Goal: Information Seeking & Learning: Learn about a topic

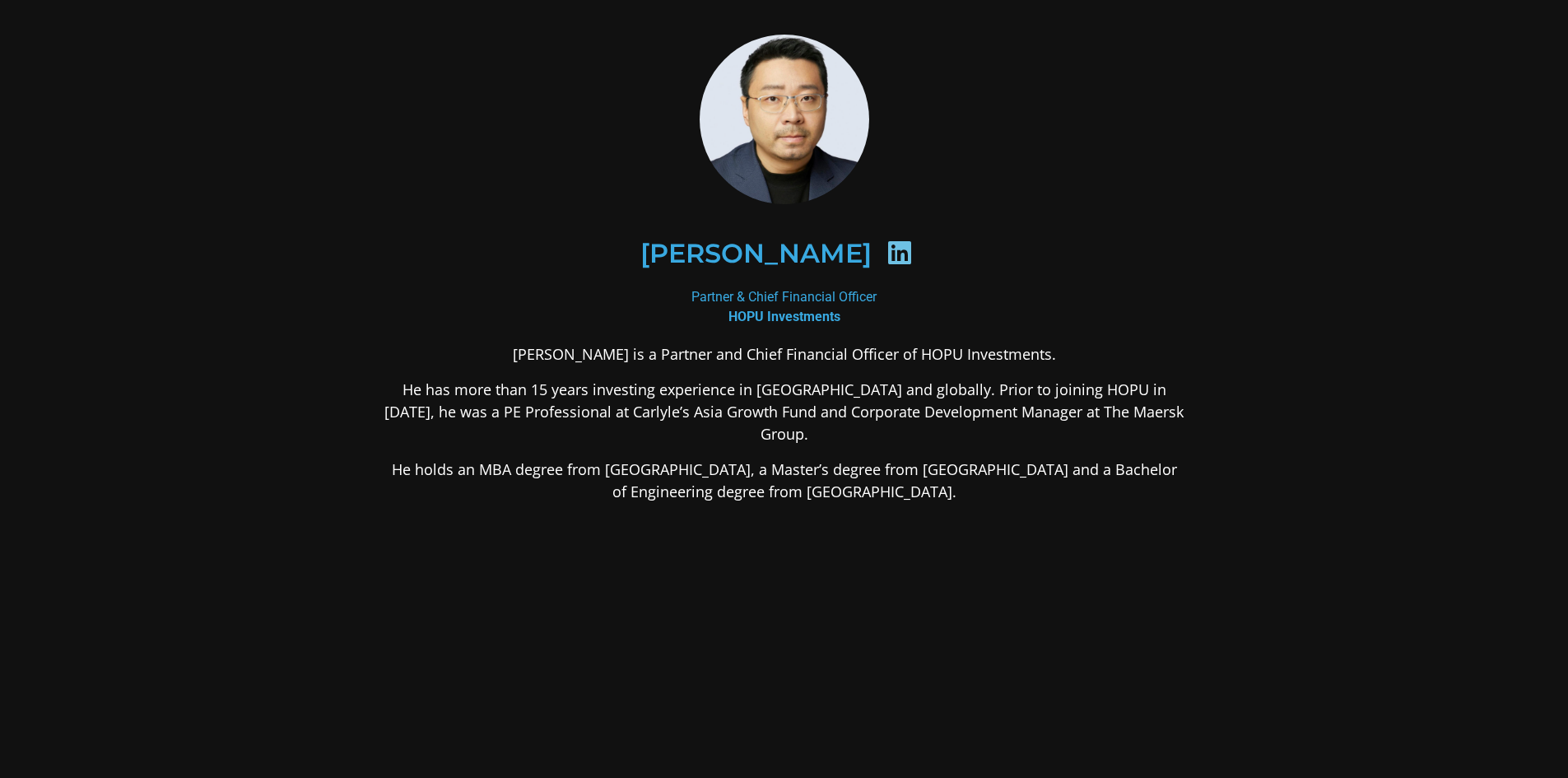
scroll to position [50, 0]
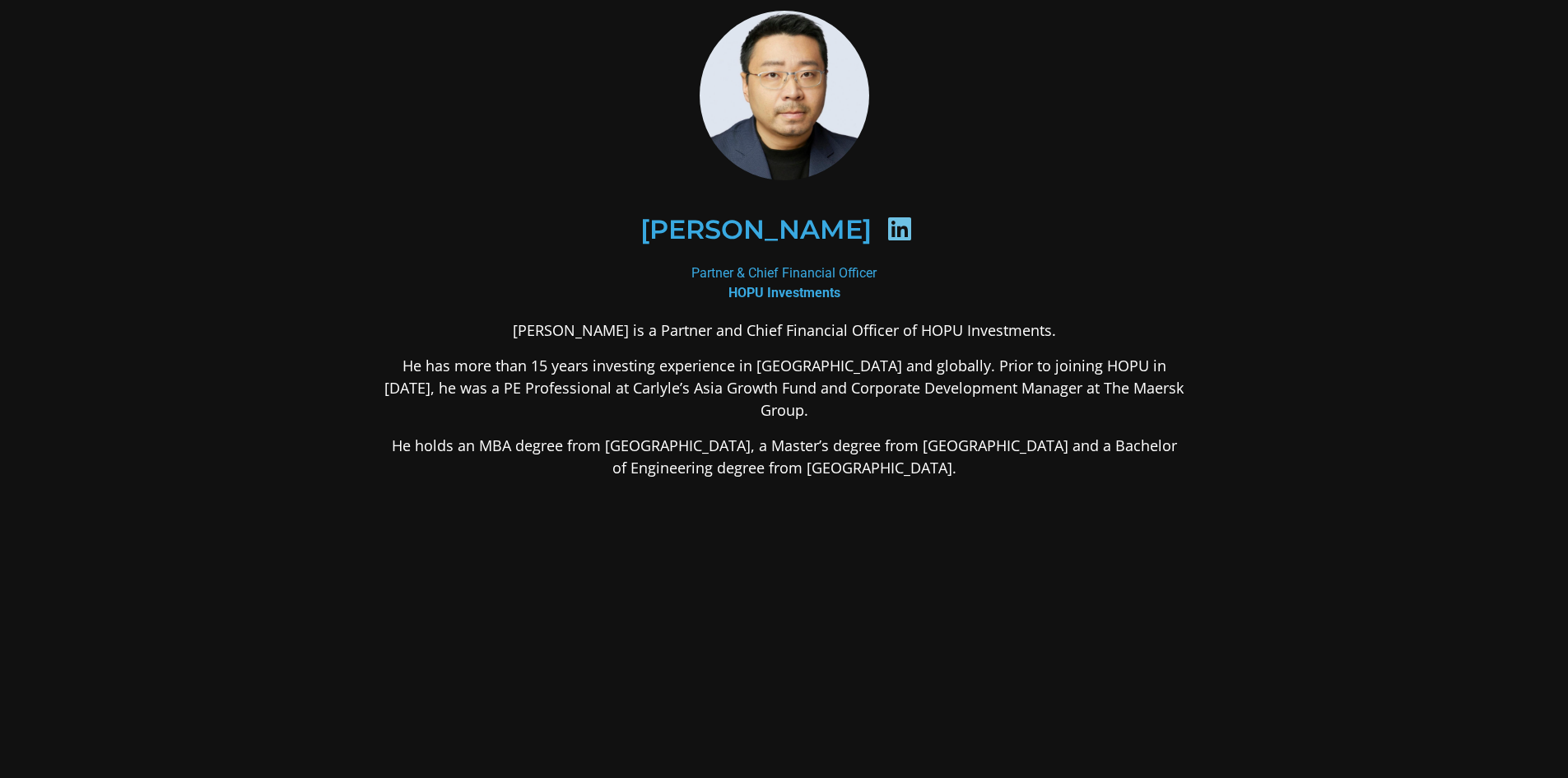
drag, startPoint x: 364, startPoint y: 347, endPoint x: 1149, endPoint y: 460, distance: 793.1
click at [1149, 460] on div "[PERSON_NAME] Partner & Chief Financial Officer HOPU Investments [PERSON_NAME] …" at bounding box center [784, 374] width 890 height 818
click at [1150, 460] on div "[PERSON_NAME] is a Partner and Chief Financial Officer of HOPU Investments. He …" at bounding box center [784, 529] width 800 height 420
drag, startPoint x: 1121, startPoint y: 464, endPoint x: 312, endPoint y: 366, distance: 814.9
click at [312, 366] on section "[PERSON_NAME] Partner & Chief Financial Officer HOPU Investments [PERSON_NAME] …" at bounding box center [784, 374] width 1568 height 851
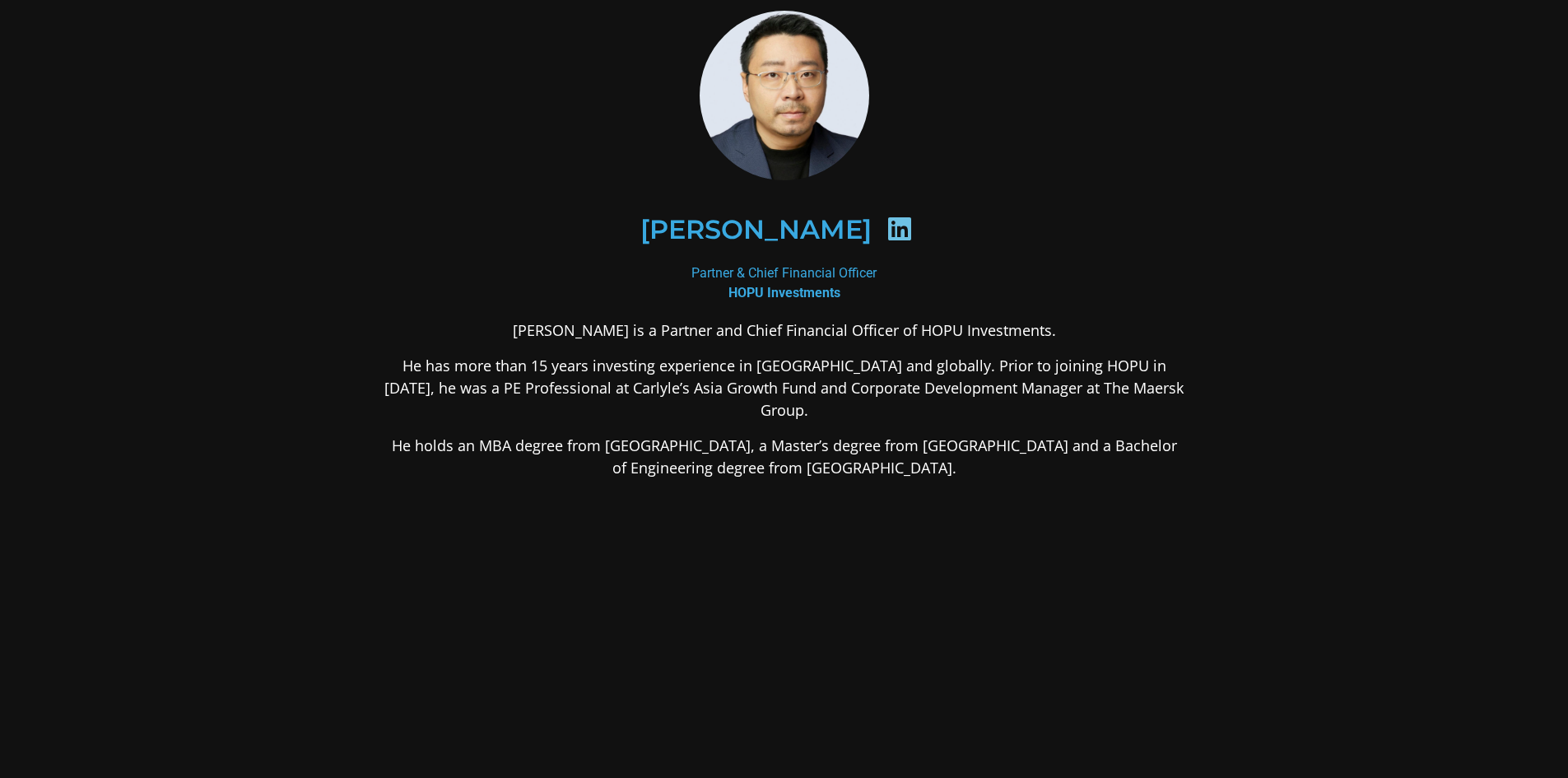
click at [312, 366] on section "[PERSON_NAME] Partner & Chief Financial Officer HOPU Investments [PERSON_NAME] …" at bounding box center [784, 374] width 1568 height 851
drag, startPoint x: 308, startPoint y: 361, endPoint x: 1158, endPoint y: 469, distance: 856.8
click at [1158, 469] on section "[PERSON_NAME] Partner & Chief Financial Officer HOPU Investments [PERSON_NAME] …" at bounding box center [784, 374] width 1568 height 851
click at [1158, 469] on div "[PERSON_NAME] is a Partner and Chief Financial Officer of HOPU Investments. He …" at bounding box center [784, 529] width 800 height 420
drag, startPoint x: 1031, startPoint y: 449, endPoint x: 329, endPoint y: 404, distance: 703.4
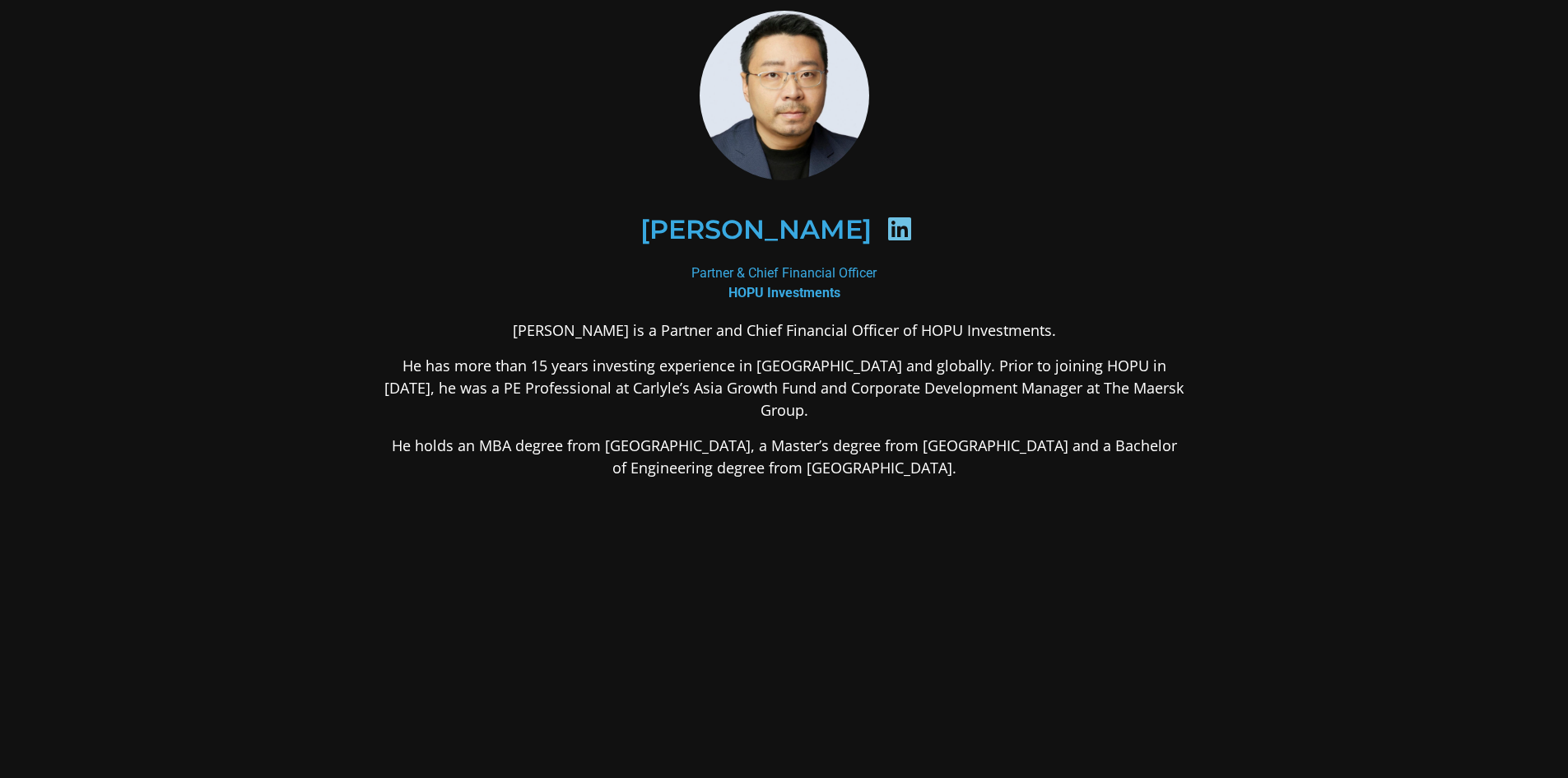
click at [329, 404] on section "[PERSON_NAME] Partner & Chief Financial Officer HOPU Investments [PERSON_NAME] …" at bounding box center [784, 374] width 1568 height 851
click at [378, 457] on div "[PERSON_NAME] Partner & Chief Financial Officer HOPU Investments [PERSON_NAME] …" at bounding box center [784, 374] width 890 height 818
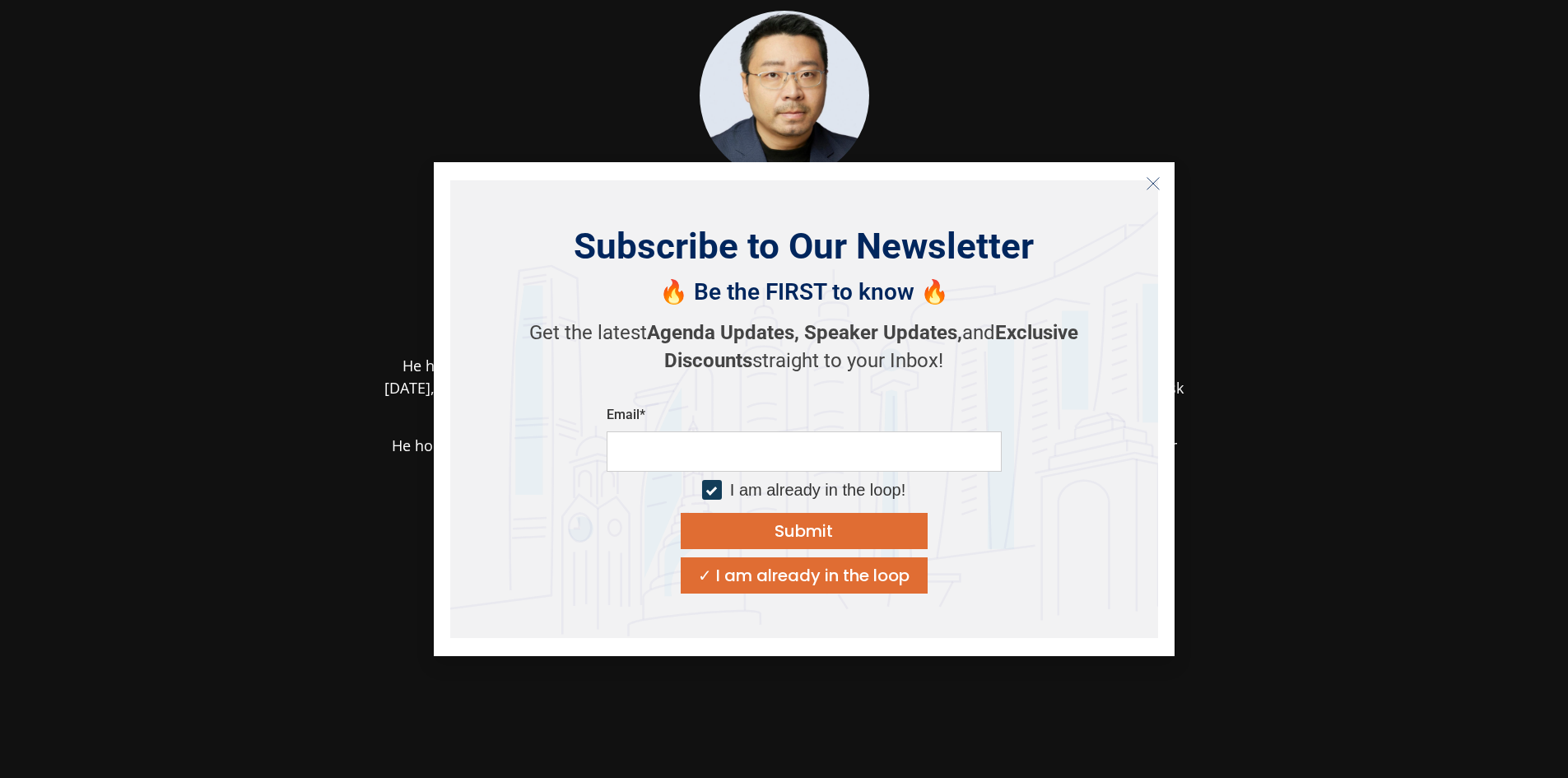
click at [1145, 194] on button "Close" at bounding box center [1153, 183] width 26 height 26
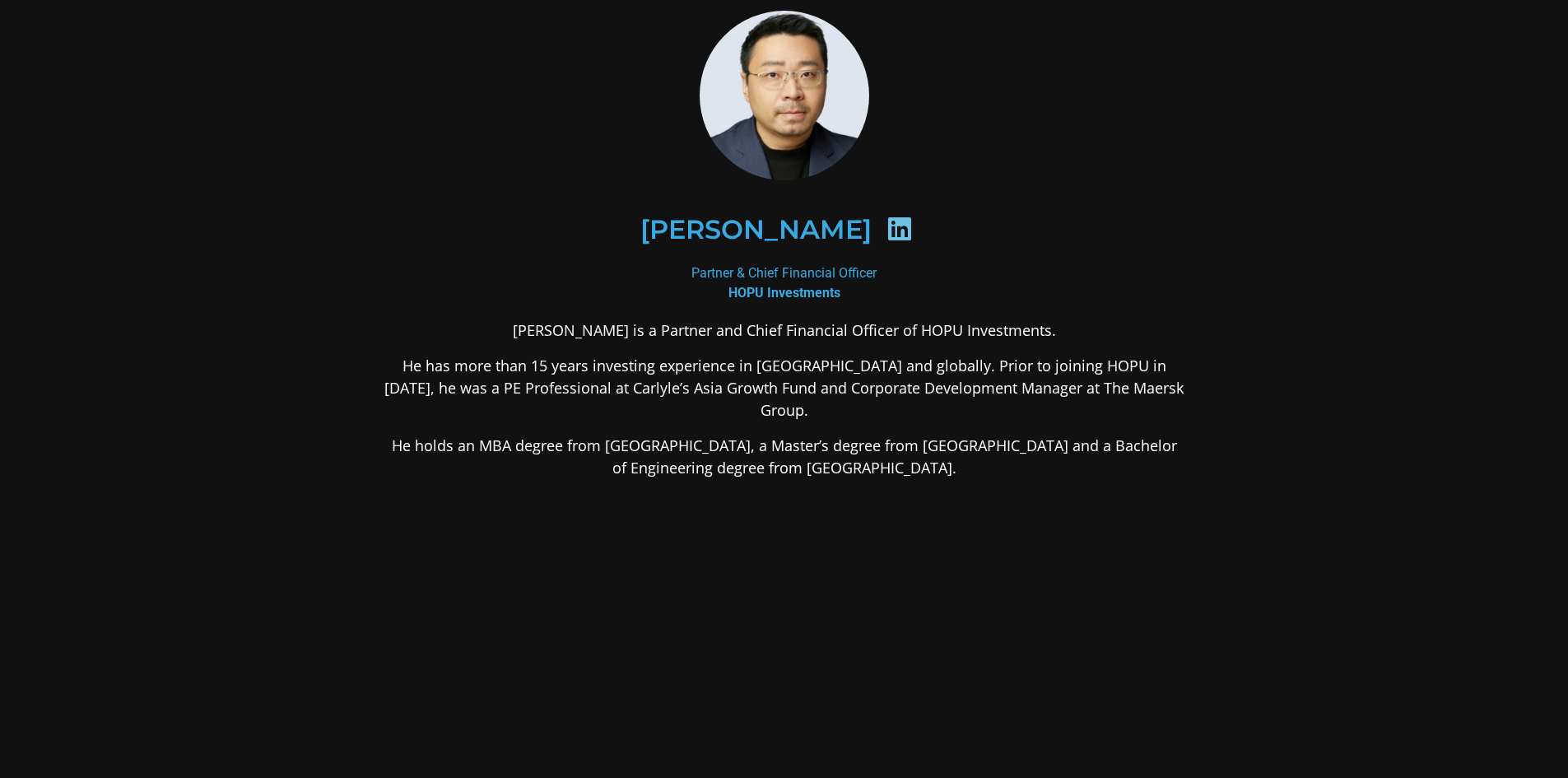
click at [626, 453] on p "He holds an MBA degree from [GEOGRAPHIC_DATA], a Master’s degree from [GEOGRAPH…" at bounding box center [784, 457] width 800 height 45
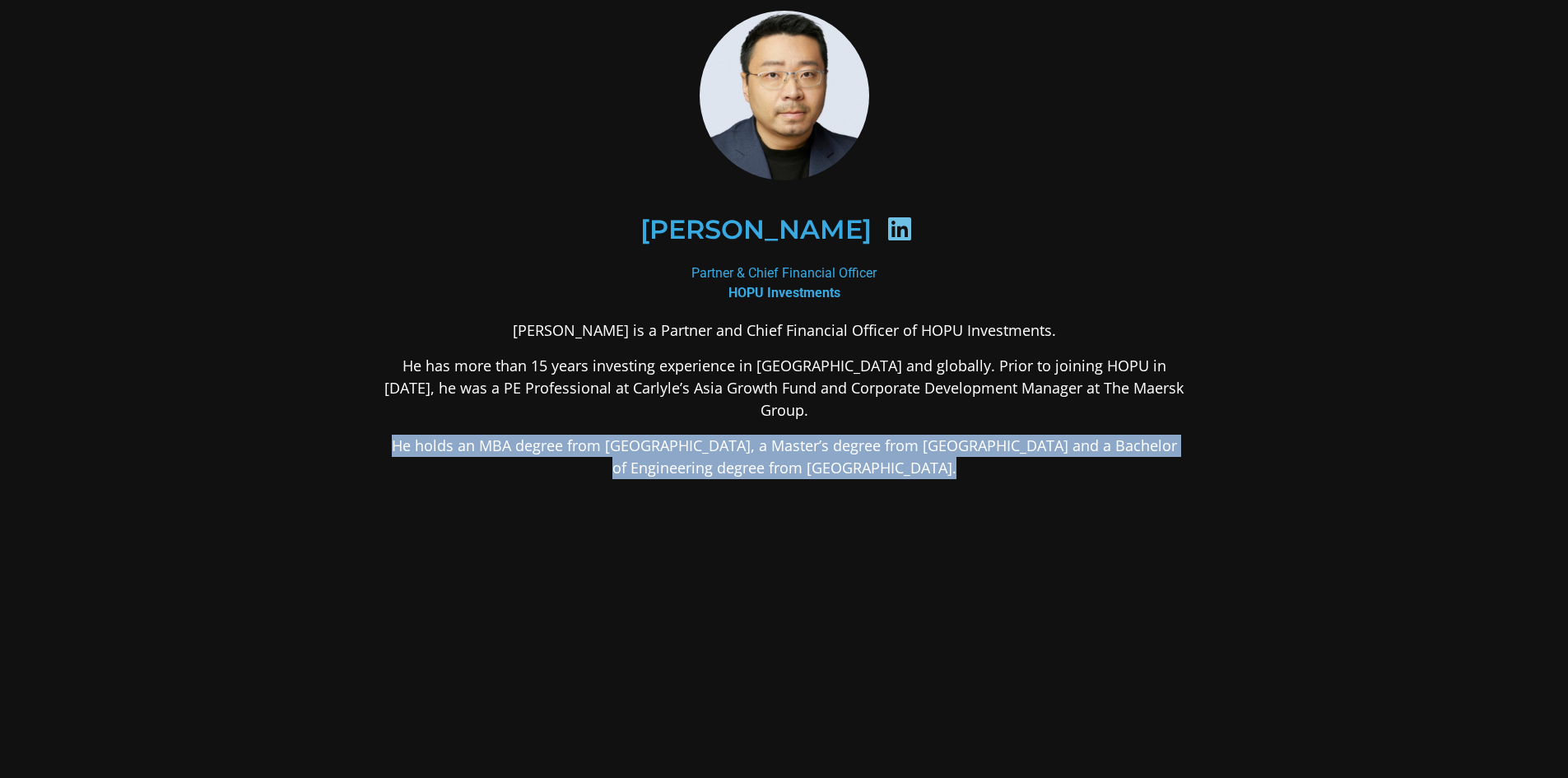
click at [626, 453] on p "He holds an MBA degree from [GEOGRAPHIC_DATA], a Master’s degree from [GEOGRAPH…" at bounding box center [784, 457] width 800 height 45
click at [663, 455] on p "He holds an MBA degree from [GEOGRAPHIC_DATA], a Master’s degree from [GEOGRAPH…" at bounding box center [784, 457] width 800 height 45
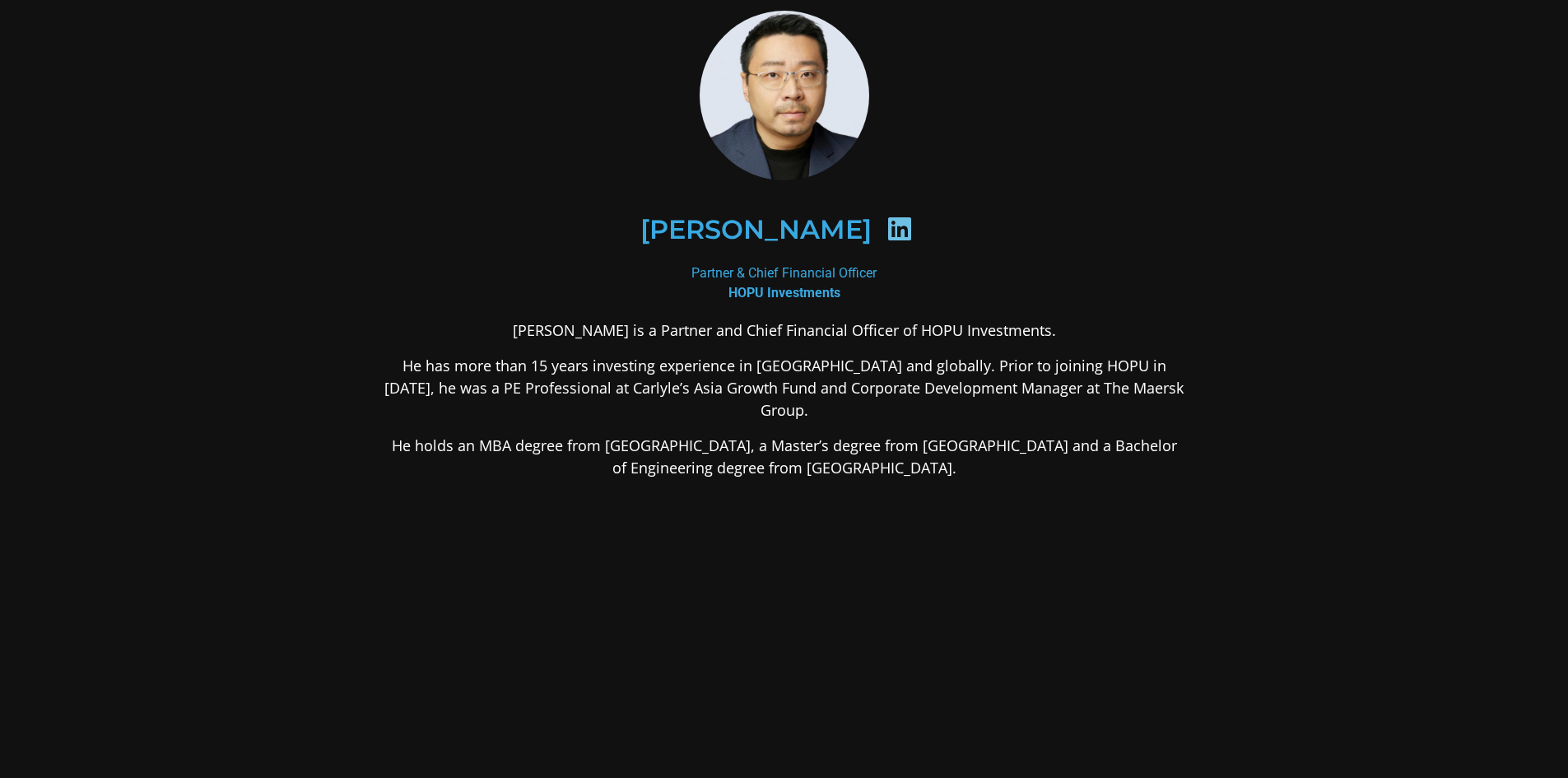
click at [685, 454] on p "He holds an MBA degree from [GEOGRAPHIC_DATA], a Master’s degree from [GEOGRAPH…" at bounding box center [784, 457] width 800 height 45
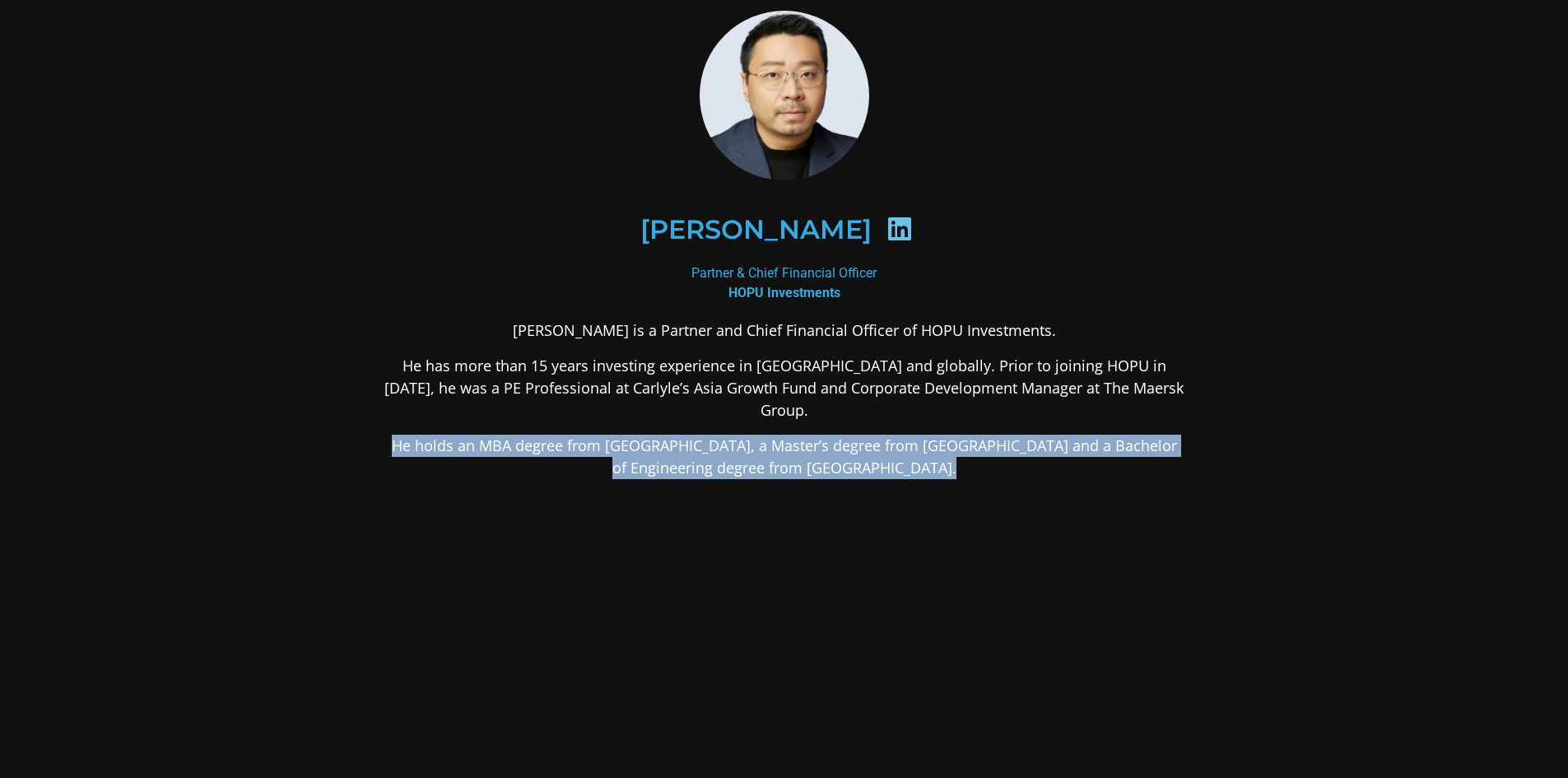
click at [684, 454] on p "He holds an MBA degree from [GEOGRAPHIC_DATA], a Master’s degree from [GEOGRAPH…" at bounding box center [784, 457] width 800 height 45
drag, startPoint x: 614, startPoint y: 509, endPoint x: 222, endPoint y: 515, distance: 392.0
click at [613, 509] on div "Mr. Yang is a Partner and Chief Financial Officer of HOPU Investments. He has m…" at bounding box center [784, 529] width 800 height 420
